Goal: Task Accomplishment & Management: Use online tool/utility

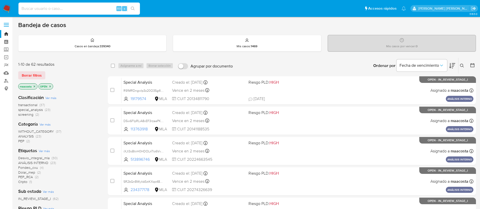
click at [87, 10] on input at bounding box center [79, 8] width 122 height 7
paste input "Uws2luuBDGrDOb8ibaTfMWxP"
type input "Uws2luuBDGrDOb8ibaTfMWxP"
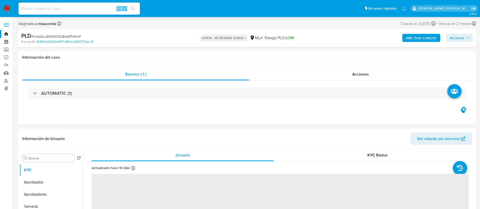
select select "10"
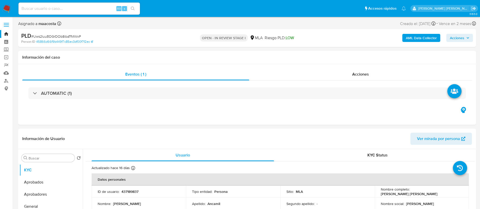
click at [431, 40] on b "AML Data Collector" at bounding box center [421, 38] width 31 height 8
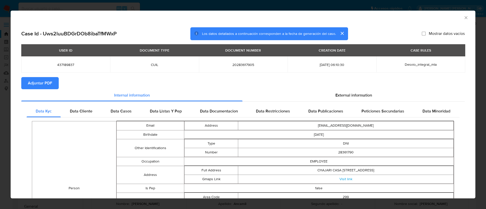
click at [43, 82] on span "Adjuntar PDF" at bounding box center [40, 83] width 24 height 11
click at [465, 17] on icon "Cerrar ventana" at bounding box center [466, 17] width 3 height 3
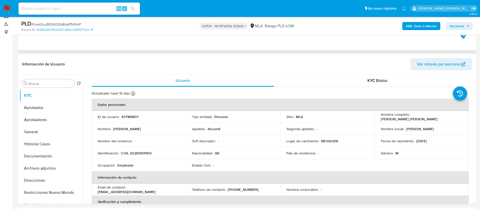
scroll to position [58, 0]
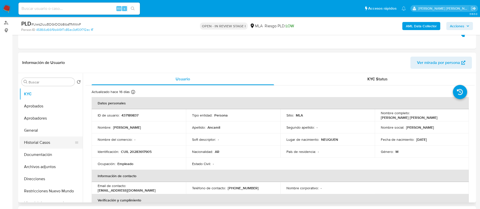
click at [41, 143] on button "Historial Casos" at bounding box center [49, 143] width 59 height 12
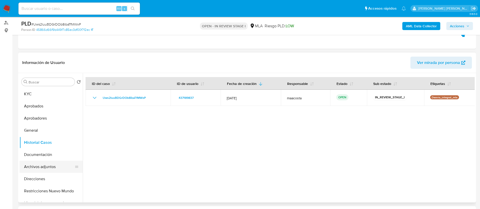
click at [41, 170] on button "Archivos adjuntos" at bounding box center [49, 167] width 59 height 12
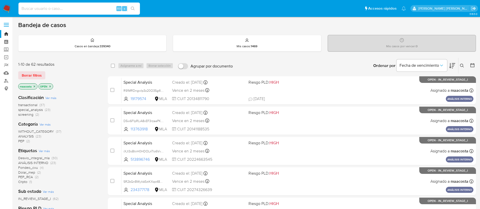
click at [90, 11] on input at bounding box center [79, 8] width 122 height 7
paste input "r8TUtAX0lYIYeVx2ZwePvklu"
type input "r8TUtAX0lYIYeVx2ZwePvklu"
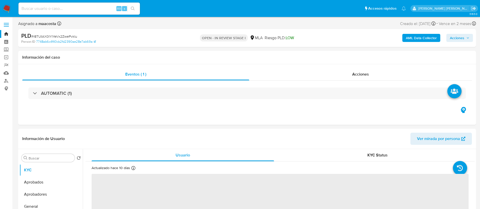
select select "10"
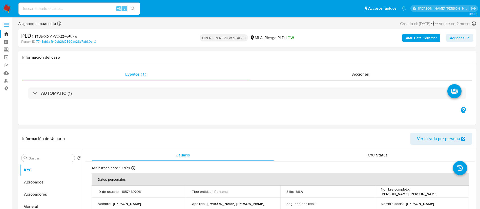
click at [431, 40] on b "AML Data Collector" at bounding box center [421, 38] width 31 height 8
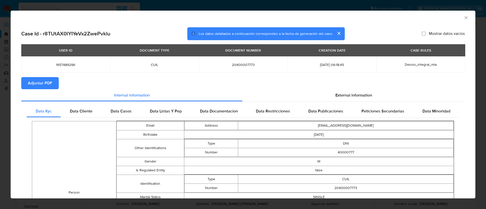
click at [43, 82] on span "Adjuntar PDF" at bounding box center [40, 83] width 24 height 11
click at [337, 34] on button "cerrar" at bounding box center [339, 33] width 12 height 12
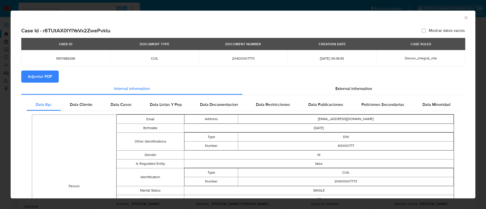
click at [456, 17] on div "AML Data Collector" at bounding box center [239, 17] width 450 height 6
click at [464, 18] on div "AML Data Collector" at bounding box center [243, 17] width 465 height 13
click at [464, 19] on icon "Cerrar ventana" at bounding box center [466, 17] width 5 height 5
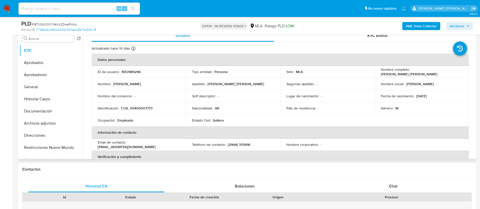
scroll to position [102, 0]
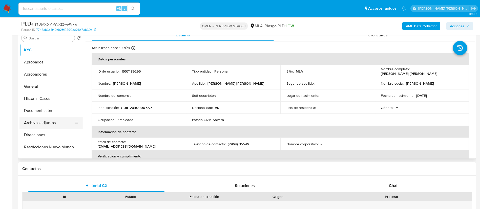
click at [44, 122] on button "Archivos adjuntos" at bounding box center [49, 123] width 59 height 12
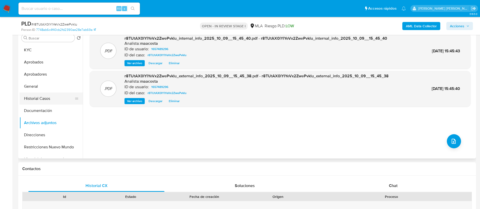
click at [37, 99] on button "Historial Casos" at bounding box center [49, 99] width 59 height 12
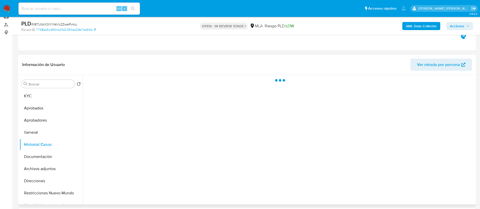
scroll to position [55, 0]
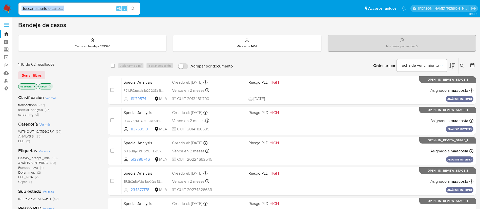
drag, startPoint x: 87, startPoint y: 13, endPoint x: 81, endPoint y: 9, distance: 8.0
click at [81, 9] on div "Alt s" at bounding box center [79, 9] width 122 height 12
click at [81, 9] on input at bounding box center [79, 8] width 122 height 7
paste input "6UoVfk2atllC3N9D6tMnQC02"
type input "6UoVfk2atllC3N9D6tMnQC02"
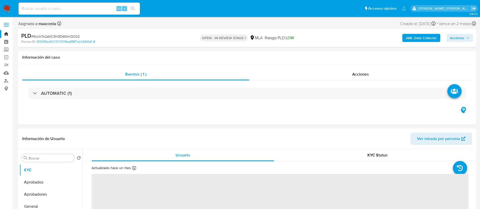
select select "10"
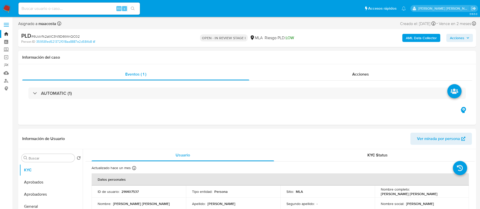
click at [431, 40] on b "AML Data Collector" at bounding box center [421, 38] width 31 height 8
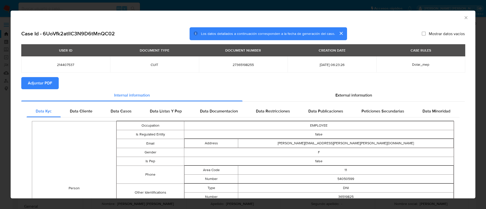
click at [43, 82] on span "Adjuntar PDF" at bounding box center [40, 83] width 24 height 11
click at [462, 14] on div "AML Data Collector" at bounding box center [243, 17] width 465 height 13
click at [464, 17] on icon "Cerrar ventana" at bounding box center [466, 17] width 5 height 5
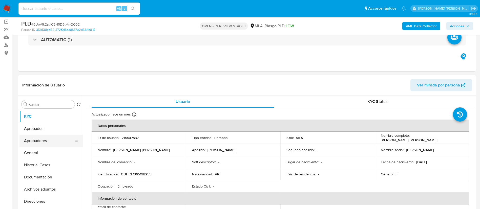
scroll to position [37, 0]
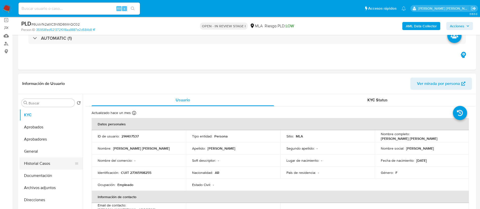
click at [46, 164] on button "Historial Casos" at bounding box center [49, 164] width 59 height 12
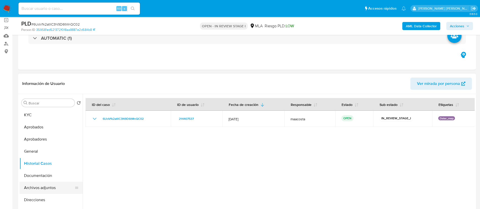
click at [49, 188] on button "Archivos adjuntos" at bounding box center [49, 188] width 59 height 12
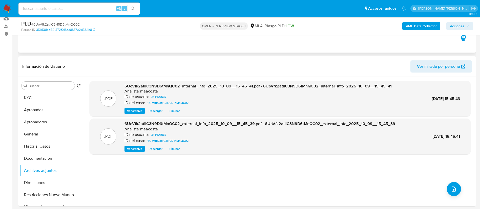
scroll to position [55, 0]
